Goal: Obtain resource: Download file/media

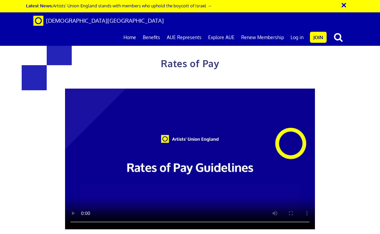
scroll to position [1114, 0]
